Goal: Task Accomplishment & Management: Manage account settings

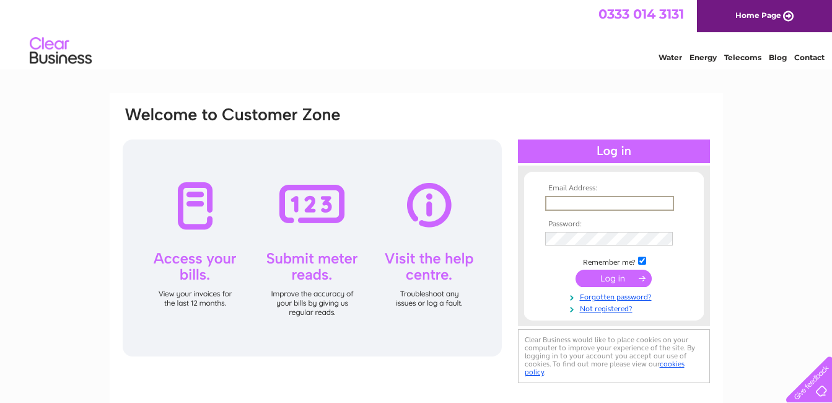
click at [552, 200] on input "text" at bounding box center [609, 203] width 129 height 15
type input "hartley-e@sky.com"
click at [603, 277] on input "submit" at bounding box center [613, 276] width 76 height 17
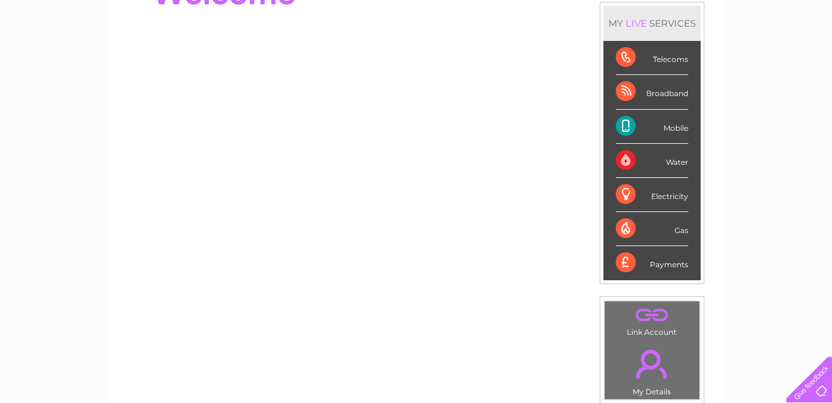
scroll to position [157, 0]
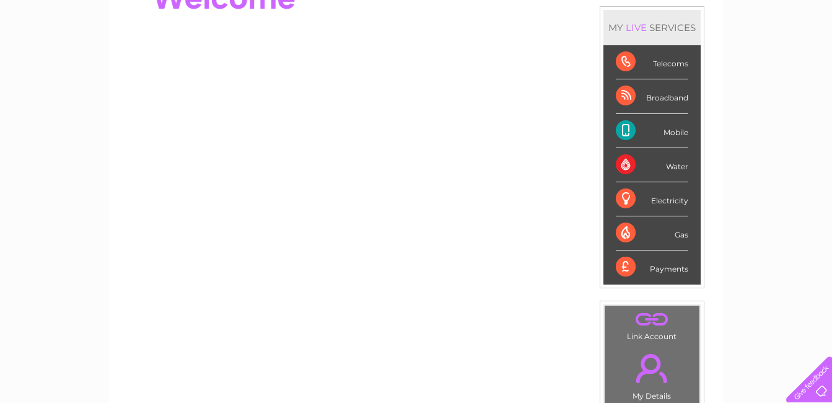
click at [625, 97] on div "Broadband" at bounding box center [652, 96] width 72 height 34
click at [649, 100] on div "Broadband" at bounding box center [652, 96] width 72 height 34
click at [633, 98] on div "Broadband" at bounding box center [652, 96] width 72 height 34
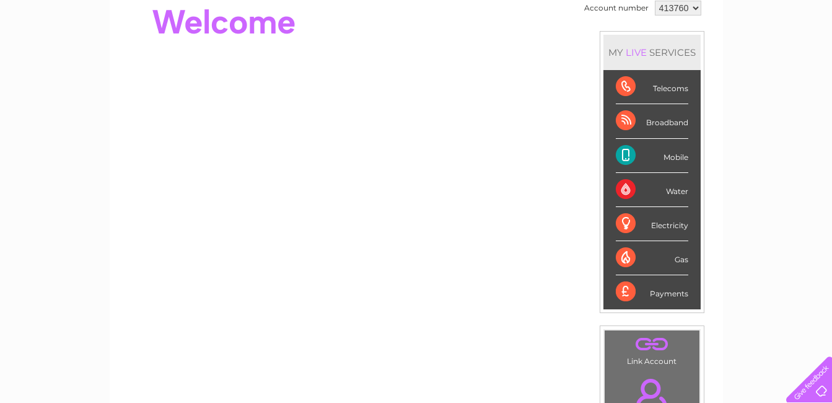
scroll to position [99, 0]
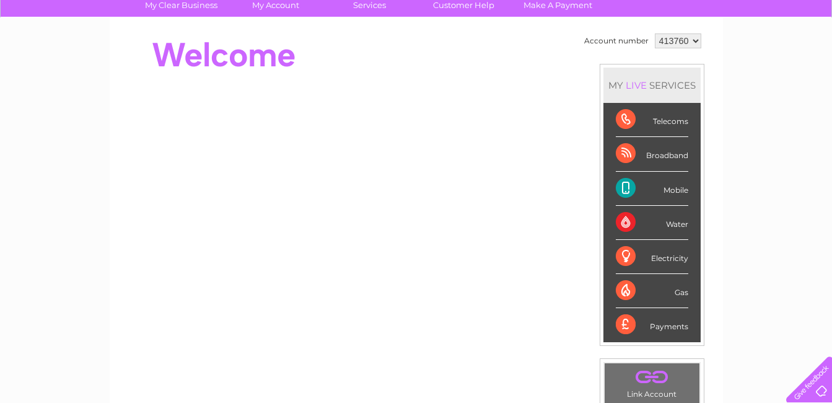
click at [622, 257] on div "Electricity" at bounding box center [652, 257] width 72 height 34
click at [459, 4] on link "Customer Help" at bounding box center [463, 5] width 102 height 23
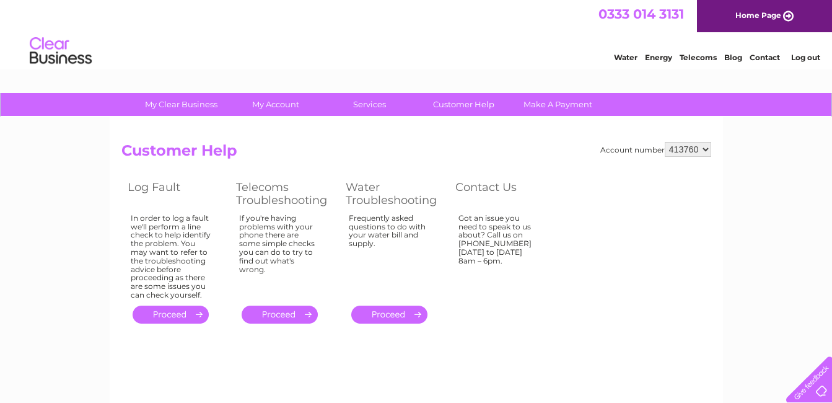
click at [283, 315] on link "." at bounding box center [280, 314] width 76 height 18
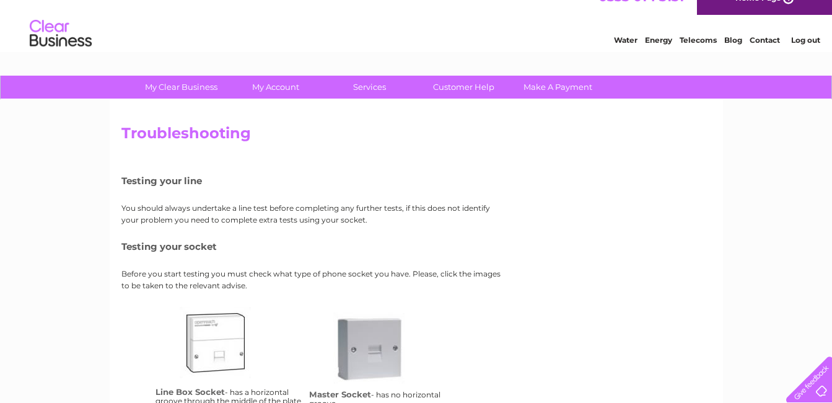
scroll to position [7, 0]
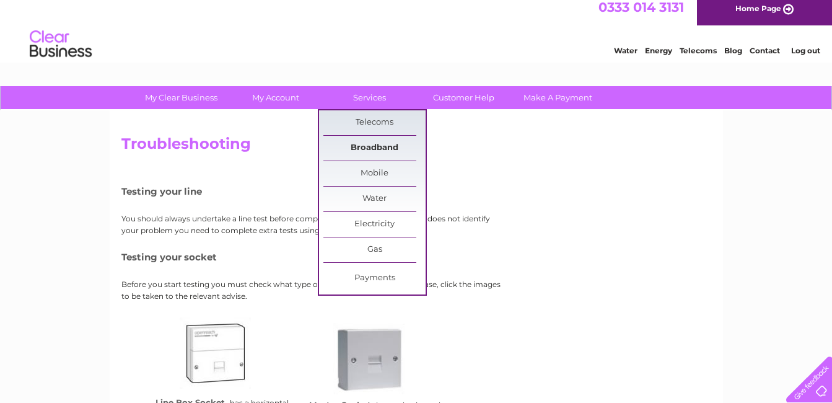
click at [365, 145] on link "Broadband" at bounding box center [374, 148] width 102 height 25
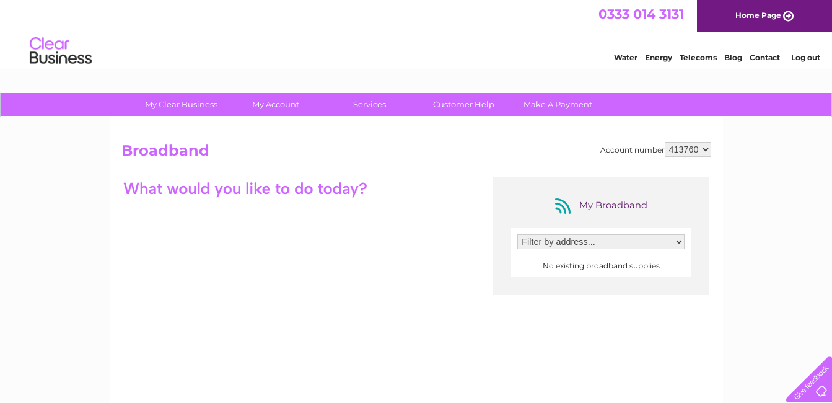
click at [678, 243] on select "Filter by address..." at bounding box center [600, 241] width 167 height 15
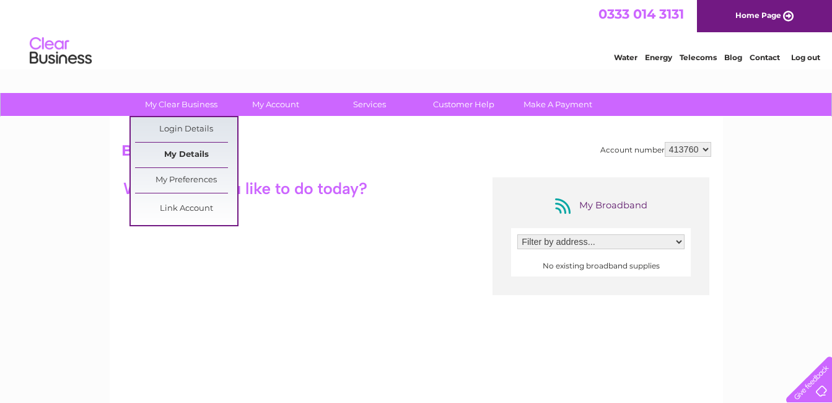
click at [199, 155] on link "My Details" at bounding box center [186, 154] width 102 height 25
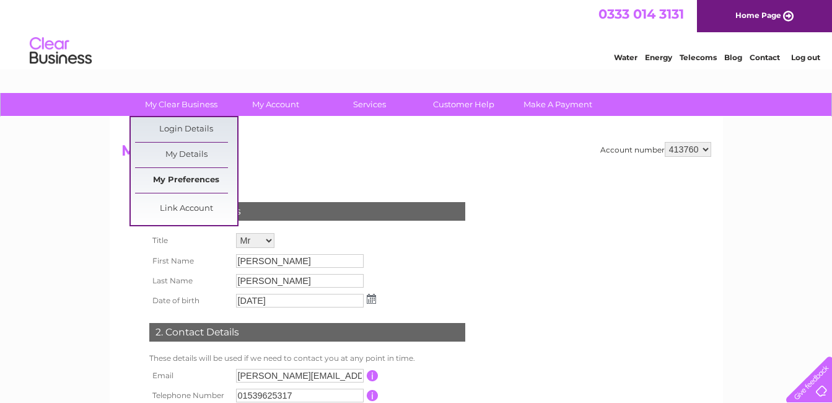
click at [196, 180] on link "My Preferences" at bounding box center [186, 180] width 102 height 25
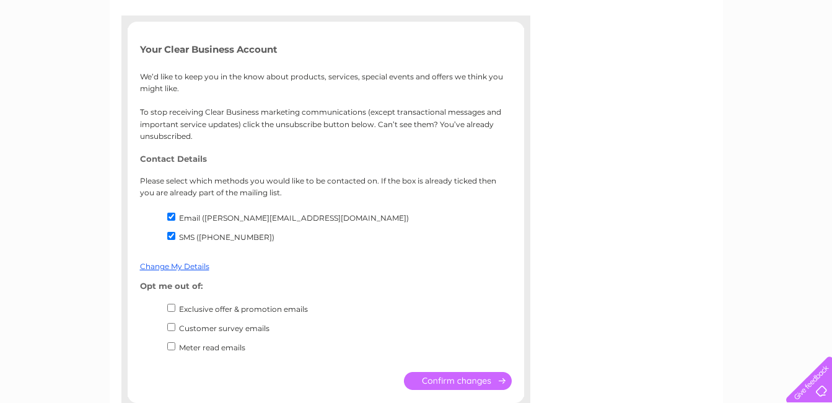
scroll to position [173, 0]
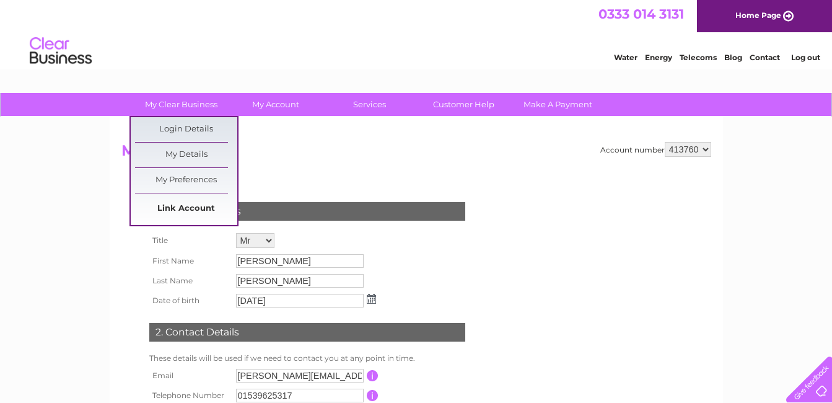
click at [189, 209] on link "Link Account" at bounding box center [186, 208] width 102 height 25
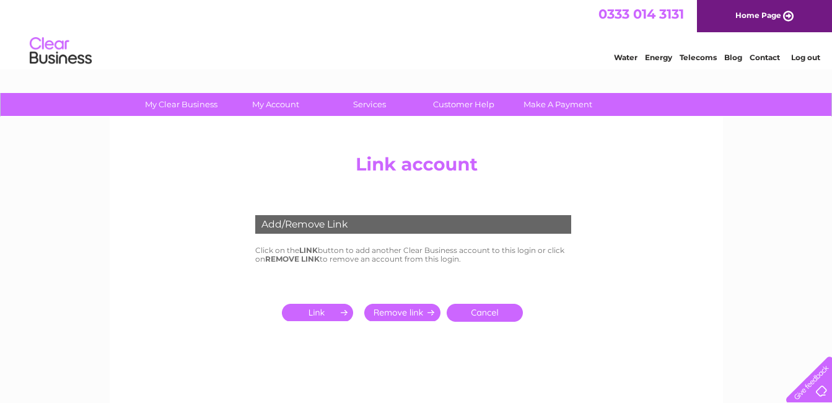
click at [767, 57] on link "Contact" at bounding box center [764, 57] width 30 height 9
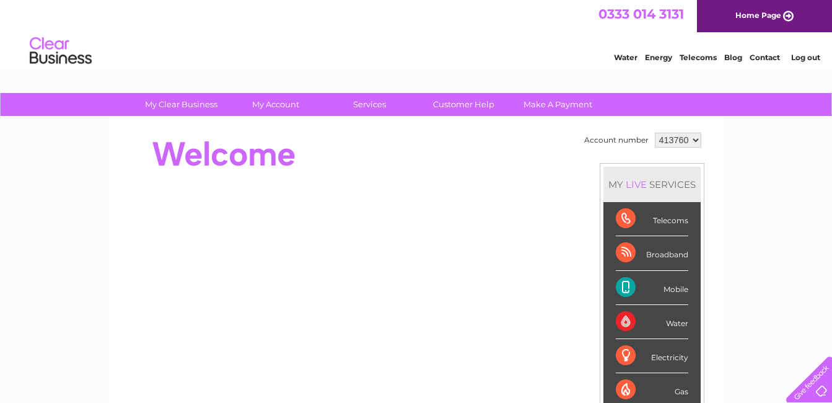
click at [622, 255] on div "Broadband" at bounding box center [652, 253] width 72 height 34
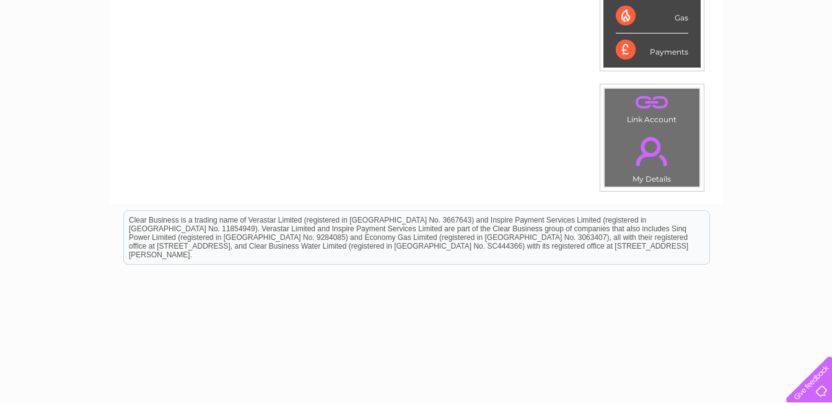
scroll to position [363, 0]
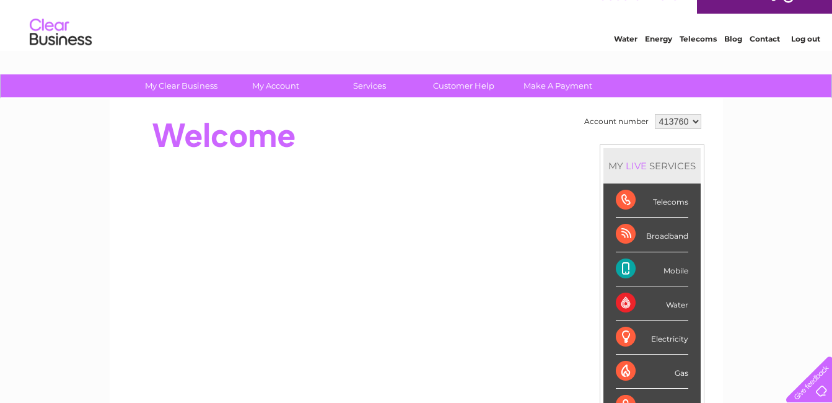
scroll to position [8, 0]
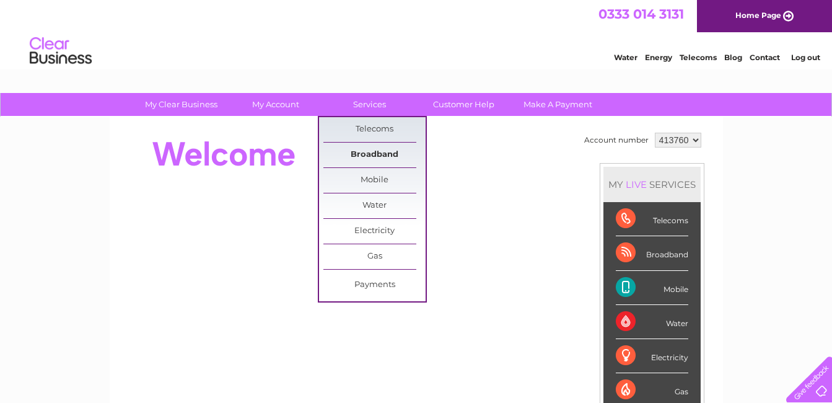
click at [375, 157] on link "Broadband" at bounding box center [374, 154] width 102 height 25
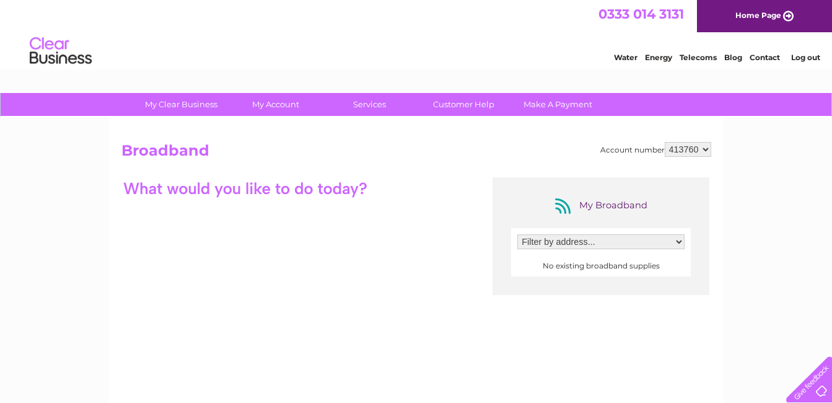
click at [677, 240] on select "Filter by address..." at bounding box center [600, 241] width 167 height 15
click at [767, 207] on div "My Clear Business Login Details My Details My Preferences Link Account My Accou…" at bounding box center [416, 402] width 832 height 618
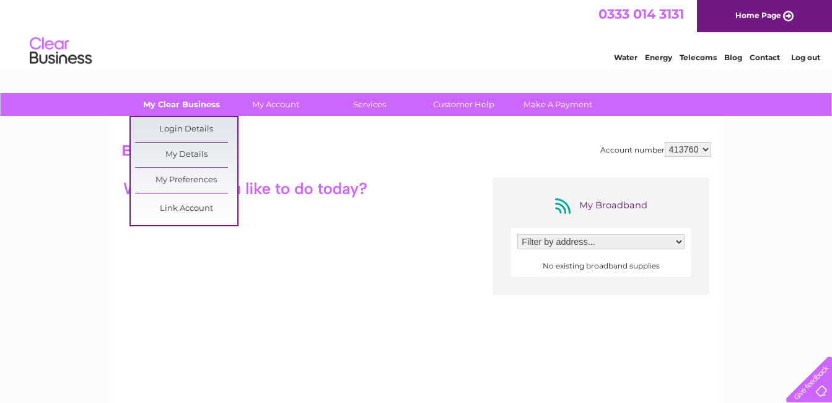
click at [184, 107] on link "My Clear Business" at bounding box center [181, 104] width 102 height 23
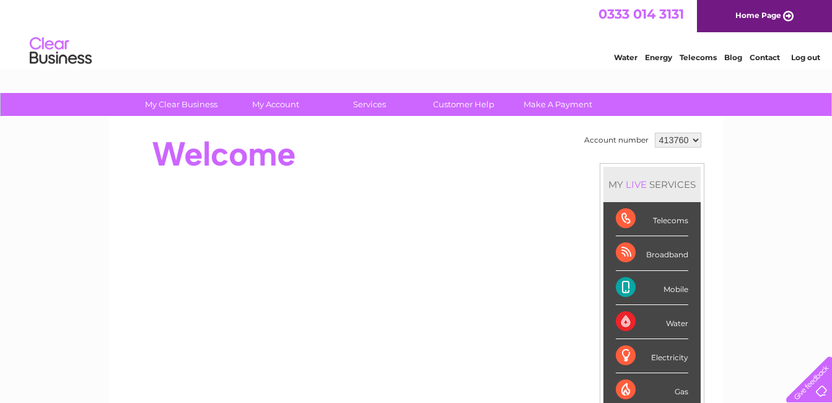
click at [694, 58] on link "Telecoms" at bounding box center [697, 57] width 37 height 9
click at [810, 56] on link "Log out" at bounding box center [805, 57] width 29 height 9
